Goal: Task Accomplishment & Management: Manage account settings

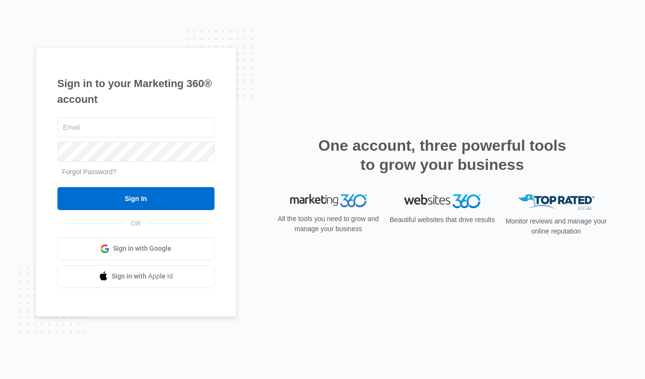
click at [84, 124] on input "text" at bounding box center [135, 127] width 157 height 20
type input "[EMAIL_ADDRESS][DOMAIN_NAME]"
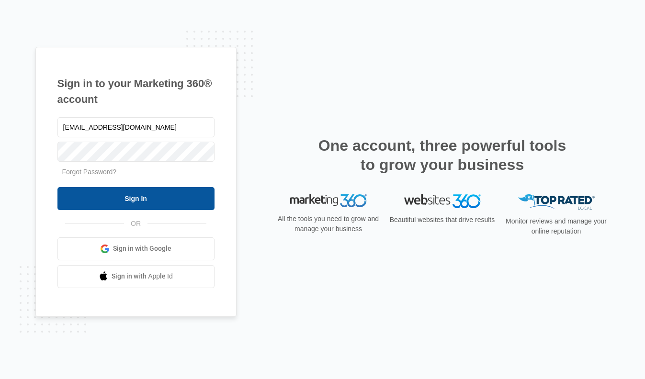
click at [146, 206] on input "Sign In" at bounding box center [135, 198] width 157 height 23
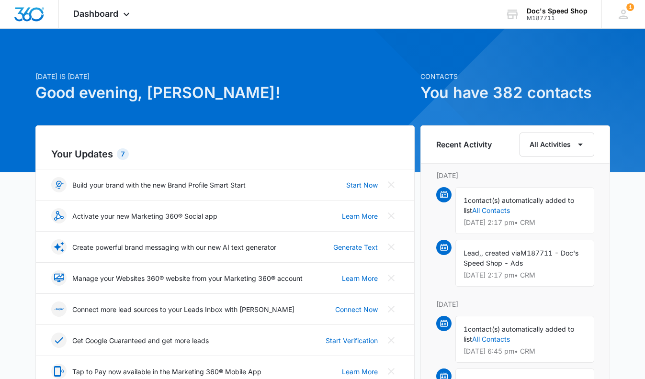
click at [118, 11] on span "Dashboard" at bounding box center [95, 14] width 45 height 10
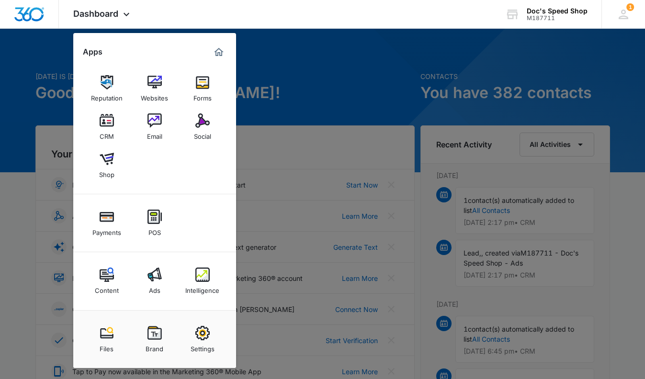
click at [107, 164] on img at bounding box center [107, 159] width 14 height 14
